Goal: Task Accomplishment & Management: Use online tool/utility

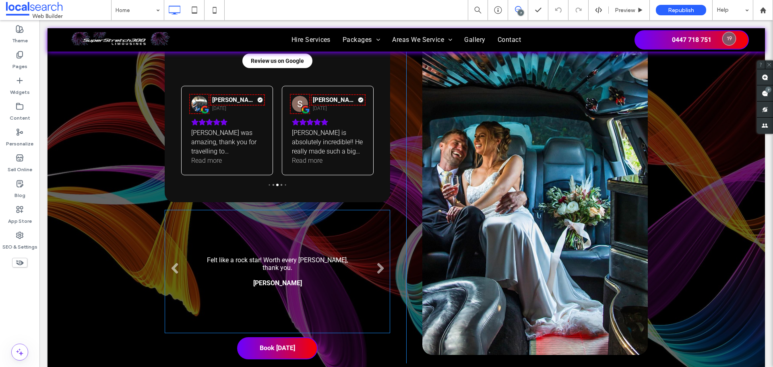
scroll to position [2255, 0]
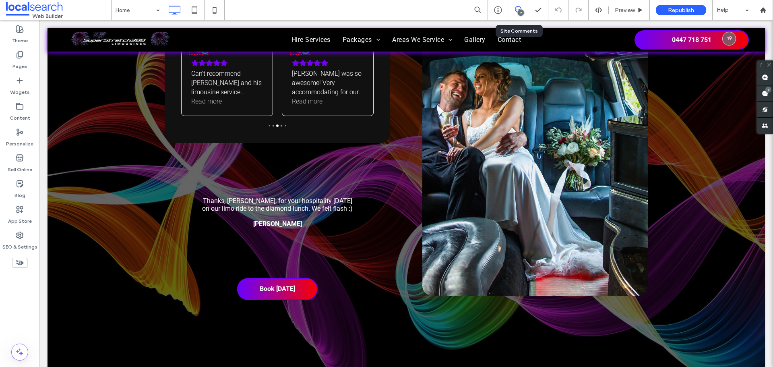
click at [518, 5] on div "7" at bounding box center [518, 10] width 20 height 20
click at [515, 10] on icon at bounding box center [518, 9] width 6 height 6
click at [763, 92] on span at bounding box center [765, 93] width 16 height 16
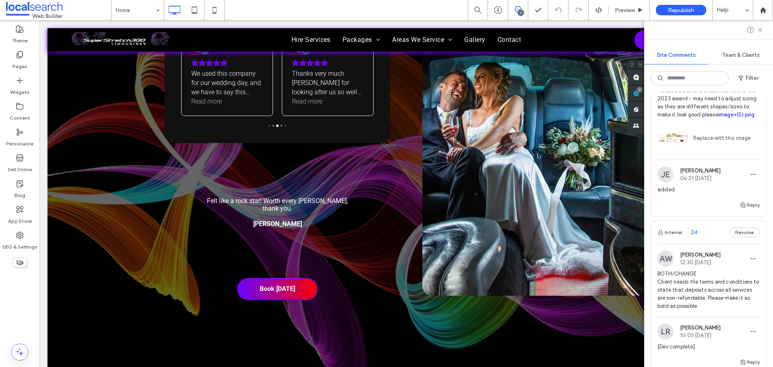
scroll to position [725, 0]
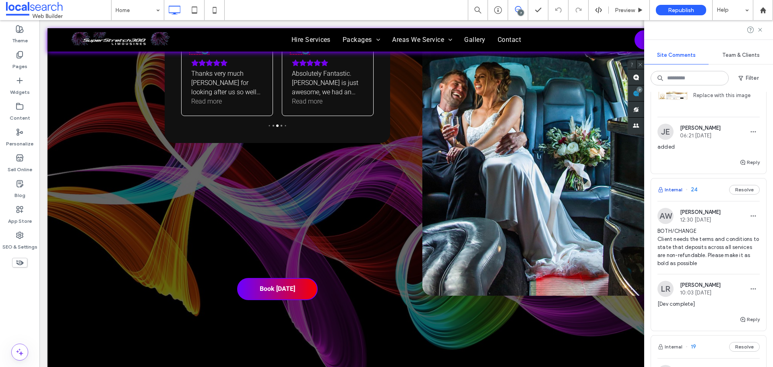
click at [673, 195] on button "Internal" at bounding box center [670, 190] width 25 height 10
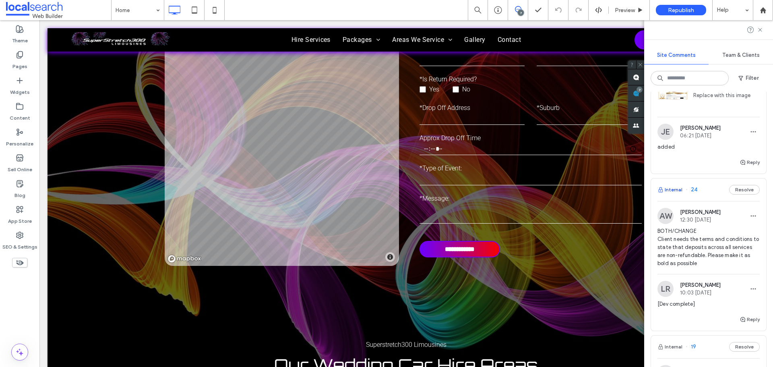
scroll to position [4442, 0]
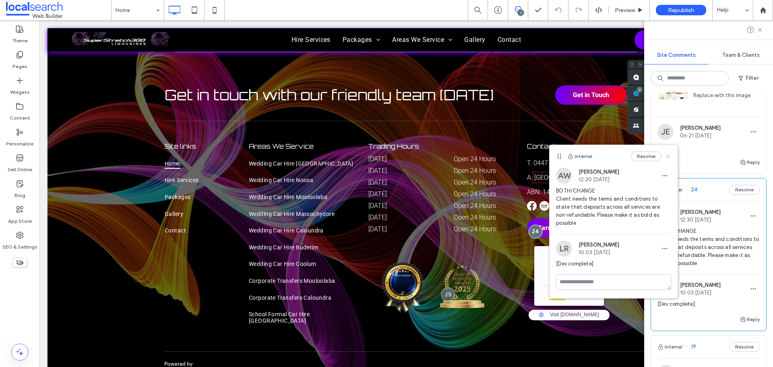
click at [670, 156] on icon at bounding box center [668, 156] width 6 height 6
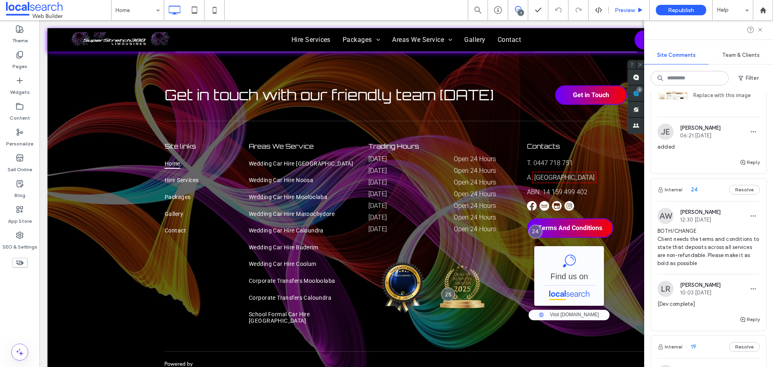
click at [620, 14] on div "Preview" at bounding box center [629, 10] width 41 height 20
click at [621, 13] on span "Preview" at bounding box center [625, 10] width 20 height 7
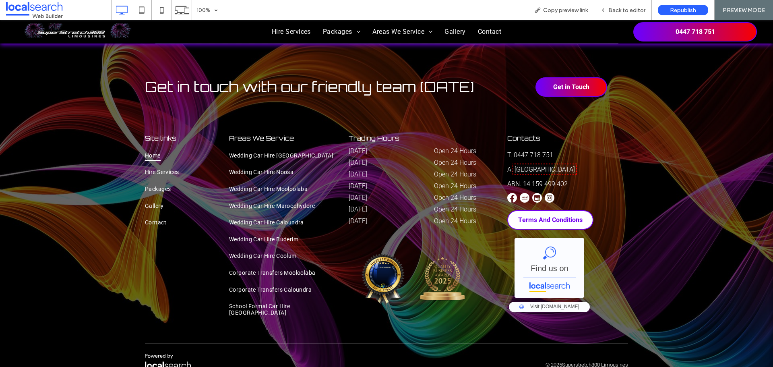
click at [542, 215] on span "Terms And Conditions" at bounding box center [550, 220] width 64 height 10
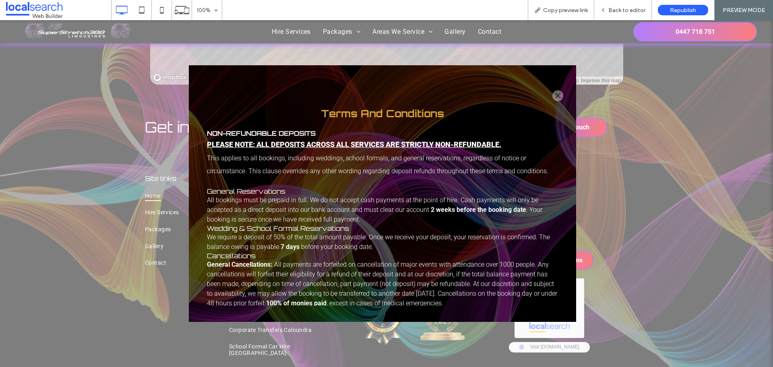
click at [558, 92] on div at bounding box center [558, 95] width 11 height 11
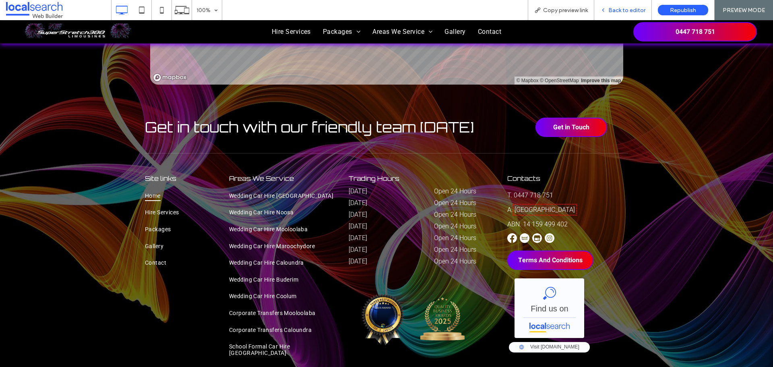
click at [608, 7] on div "Back to editor" at bounding box center [622, 10] width 57 height 7
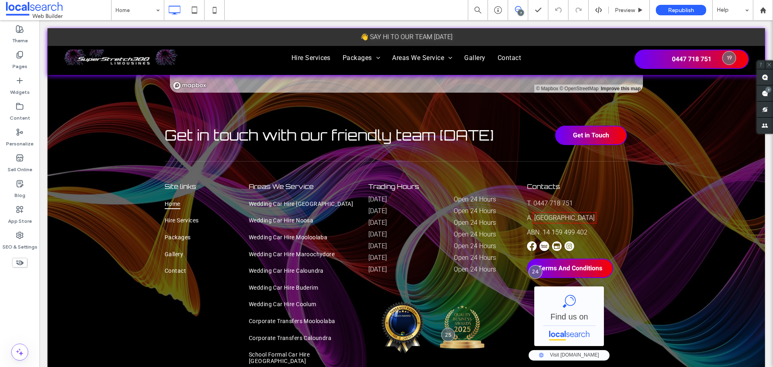
click at [520, 7] on use at bounding box center [518, 9] width 6 height 6
click at [520, 8] on use at bounding box center [518, 9] width 6 height 6
click at [767, 88] on div "7" at bounding box center [769, 90] width 6 height 6
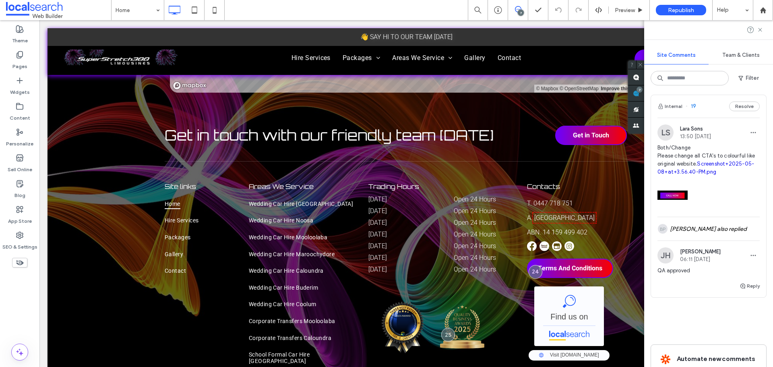
scroll to position [966, 0]
